Goal: Navigation & Orientation: Find specific page/section

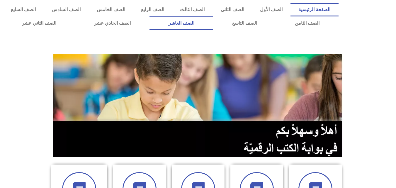
click at [213, 18] on link "الصف العاشر" at bounding box center [181, 22] width 64 height 13
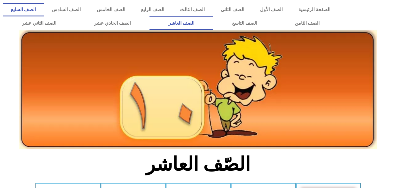
click at [44, 14] on link "الصف السابع" at bounding box center [23, 9] width 41 height 13
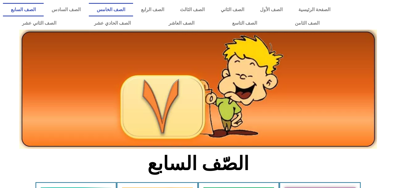
click at [133, 9] on link "الصف الخامس" at bounding box center [111, 9] width 44 height 13
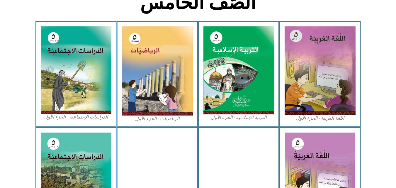
scroll to position [164, 0]
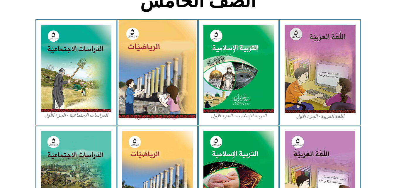
click at [170, 91] on img at bounding box center [157, 69] width 78 height 98
